Goal: Task Accomplishment & Management: Use online tool/utility

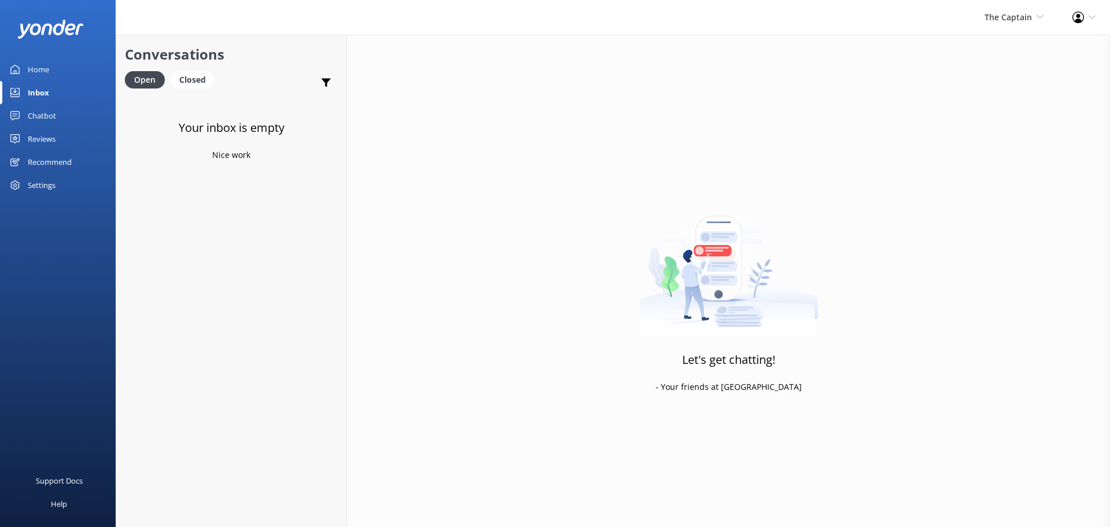
click at [1013, 33] on div "The Captain De Palm Island Aruba's Activities Expert The Captain" at bounding box center [1014, 17] width 88 height 35
click at [1005, 42] on link "De [GEOGRAPHIC_DATA]" at bounding box center [1001, 50] width 116 height 28
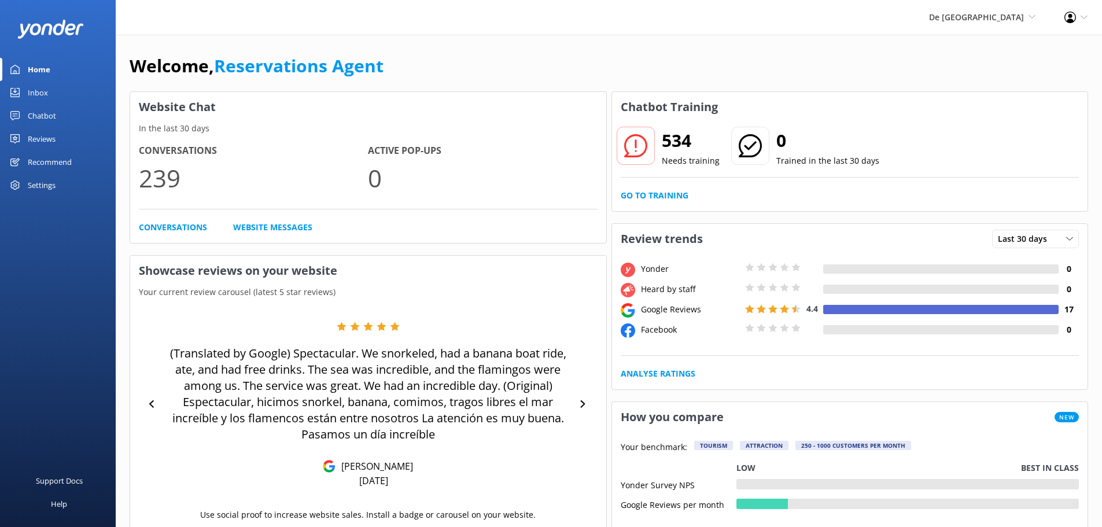
click at [46, 101] on div "Inbox" at bounding box center [38, 92] width 20 height 23
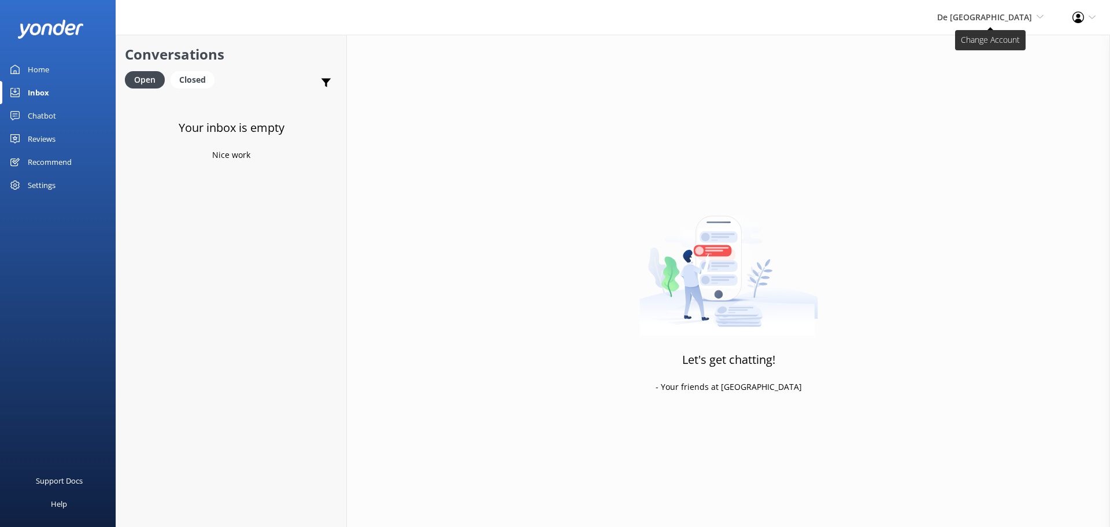
click at [1003, 15] on span "De [GEOGRAPHIC_DATA]" at bounding box center [985, 17] width 95 height 11
click at [1007, 79] on link "Aruba's Activities Expert" at bounding box center [1001, 78] width 116 height 28
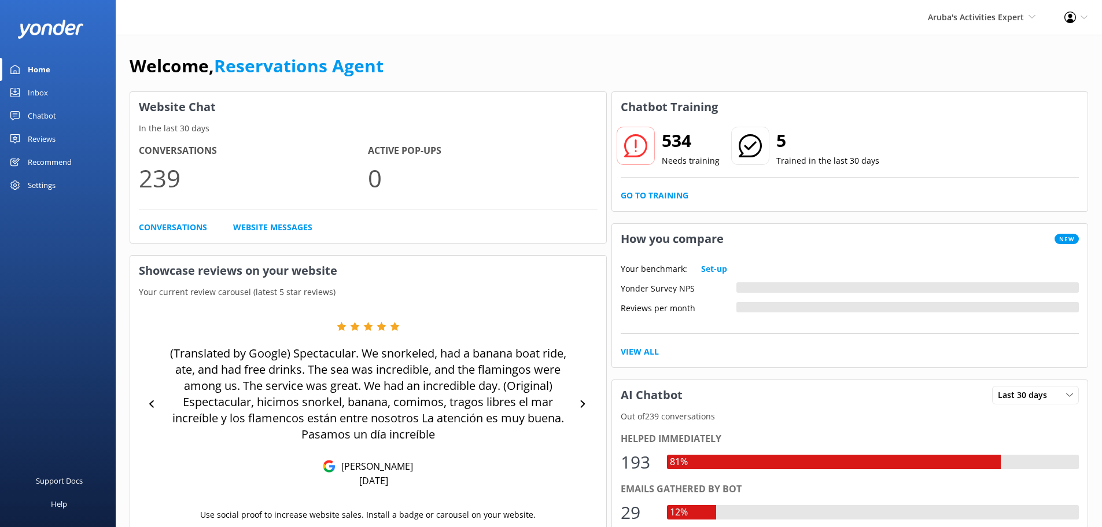
click at [35, 93] on div "Inbox" at bounding box center [38, 92] width 20 height 23
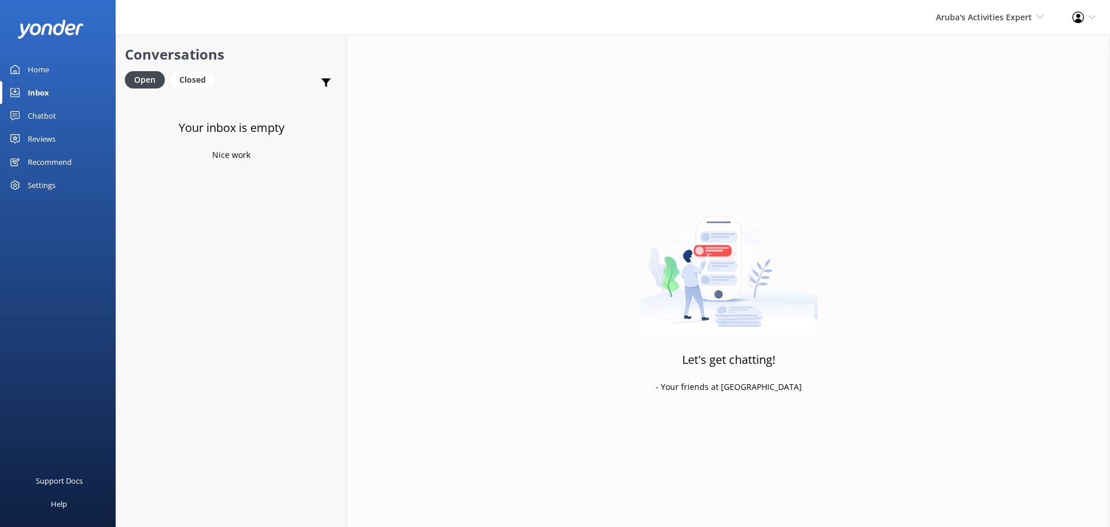
click at [1000, 25] on div "Aruba's Activities Expert [GEOGRAPHIC_DATA] [GEOGRAPHIC_DATA]'s Activities Expe…" at bounding box center [990, 17] width 136 height 35
click at [981, 95] on link "The Captain" at bounding box center [1001, 105] width 116 height 28
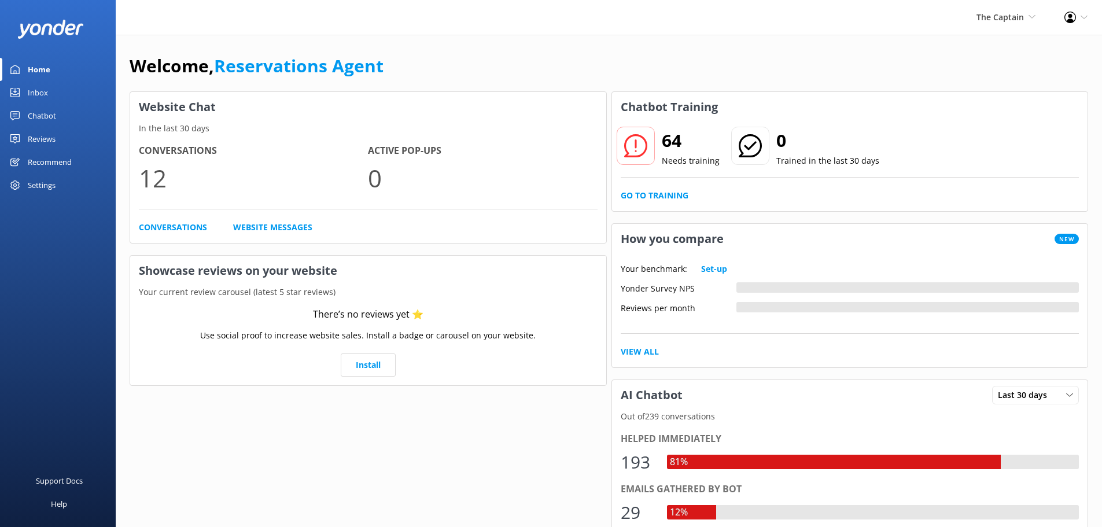
click at [57, 92] on link "Inbox" at bounding box center [58, 92] width 116 height 23
